Goal: Find specific page/section: Find specific page/section

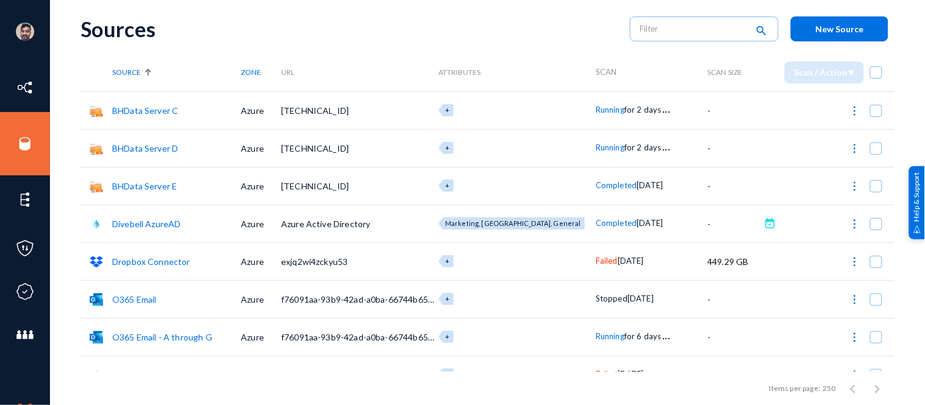
scroll to position [26, 0]
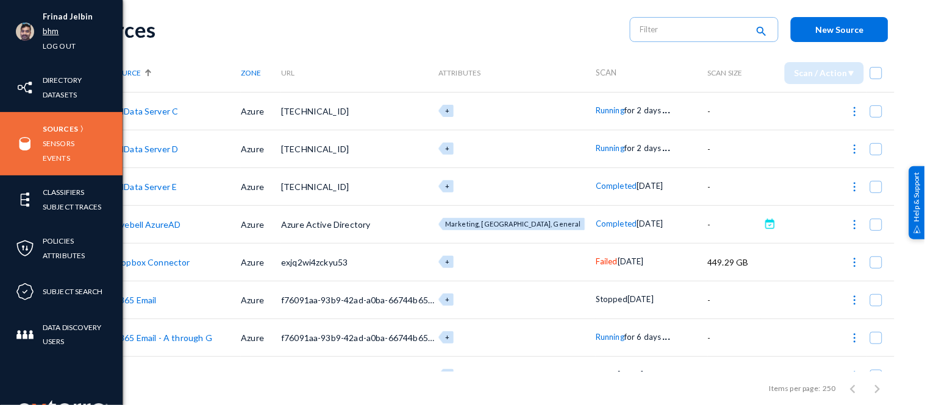
click at [51, 29] on link "bhm" at bounding box center [51, 31] width 16 height 14
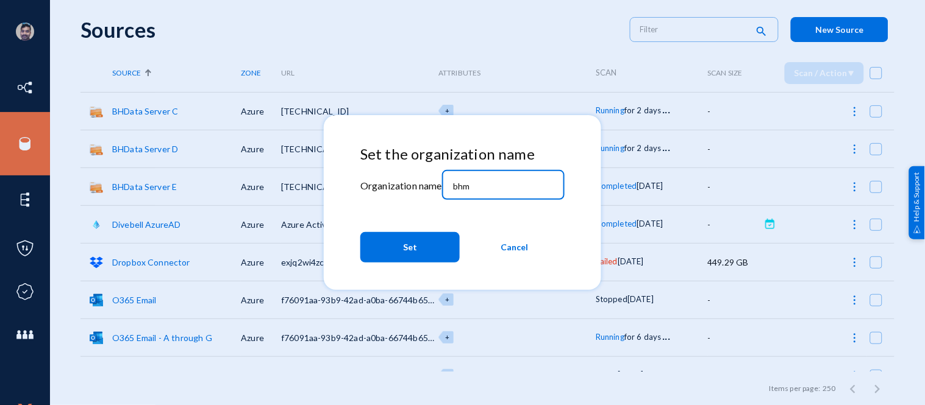
click at [532, 185] on input "bhm" at bounding box center [505, 186] width 105 height 11
type input "b"
type input "[PERSON_NAME]"
click at [393, 255] on button "Set" at bounding box center [409, 247] width 99 height 30
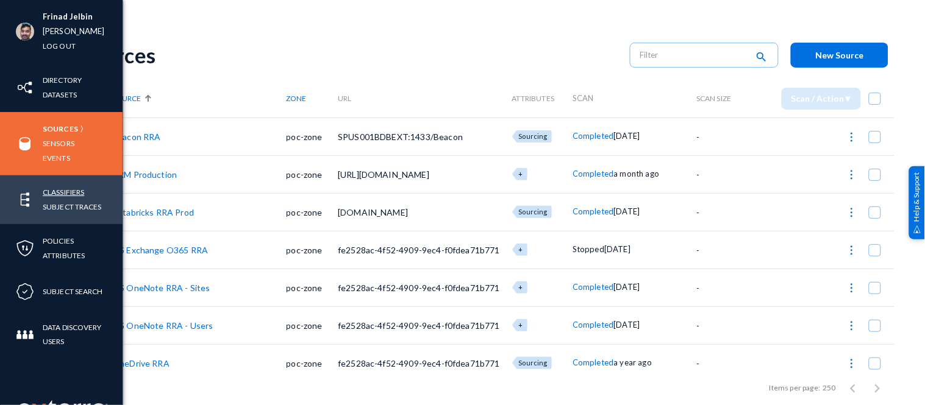
click at [60, 189] on link "Classifiers" at bounding box center [63, 192] width 41 height 14
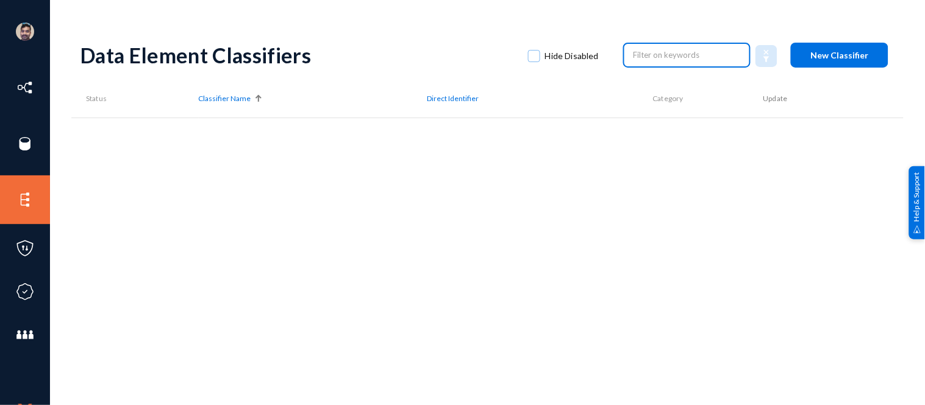
click at [680, 57] on input "text" at bounding box center [686, 55] width 107 height 18
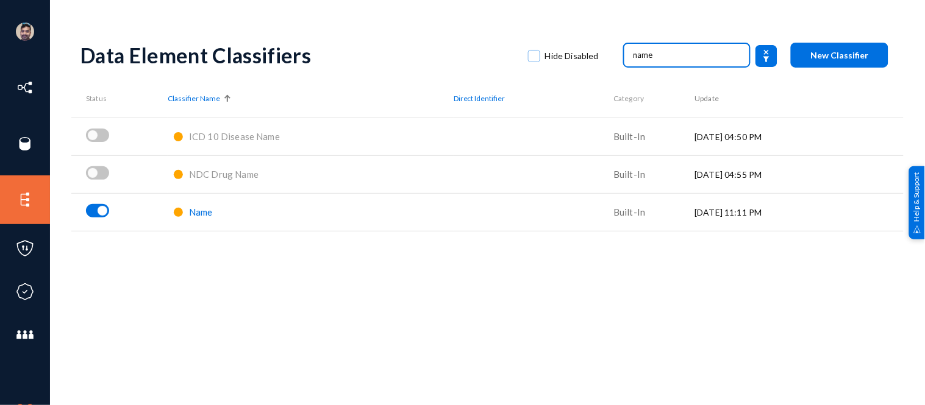
type input "name"
click at [192, 212] on span "Name" at bounding box center [201, 212] width 24 height 11
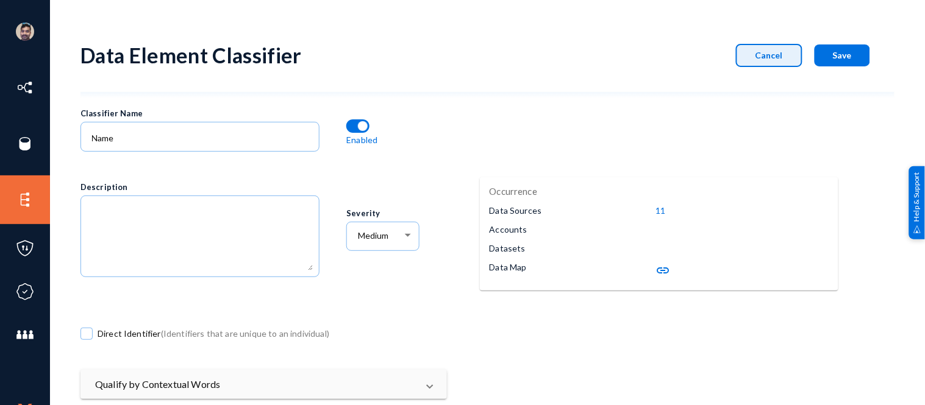
click at [743, 49] on button "Cancel" at bounding box center [769, 55] width 66 height 23
